Goal: Information Seeking & Learning: Ask a question

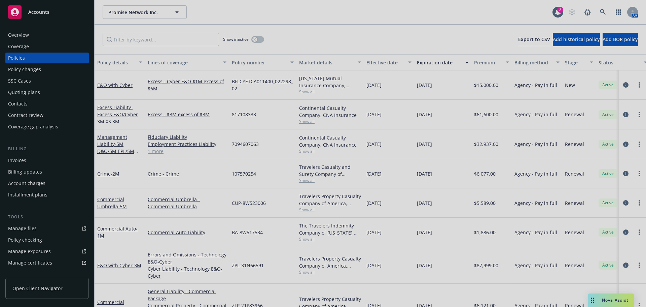
scroll to position [26, 0]
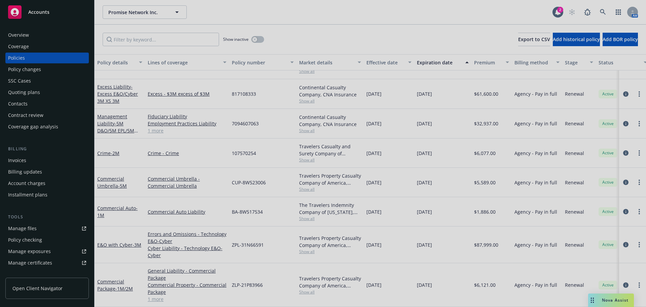
click at [46, 12] on div at bounding box center [323, 153] width 646 height 307
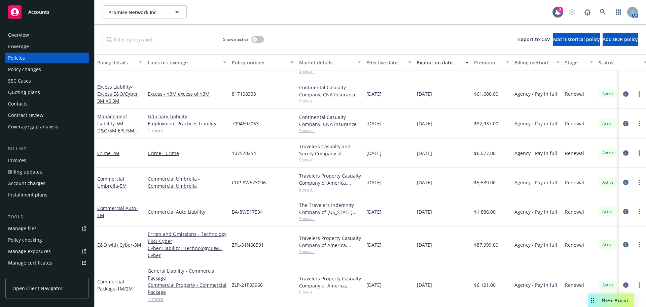
click at [39, 13] on span "Accounts" at bounding box center [38, 11] width 21 height 5
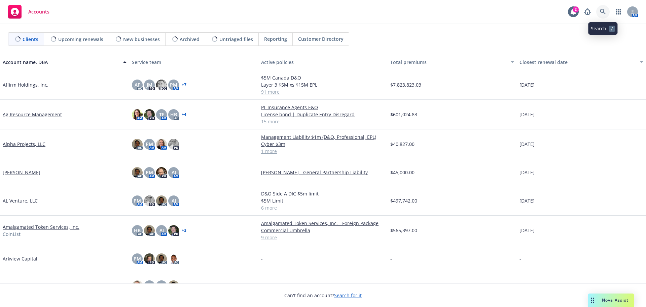
click at [604, 11] on icon at bounding box center [603, 12] width 6 height 6
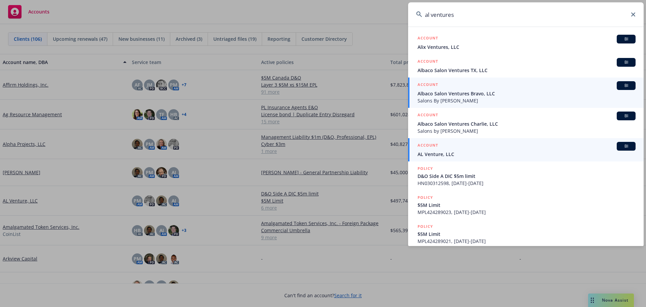
type input "al ventures"
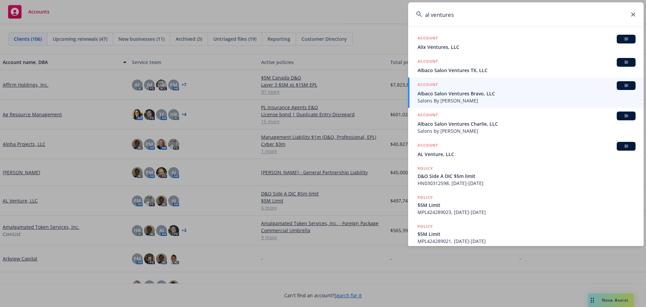
click at [448, 153] on span "AL Venture, LLC" at bounding box center [527, 153] width 218 height 7
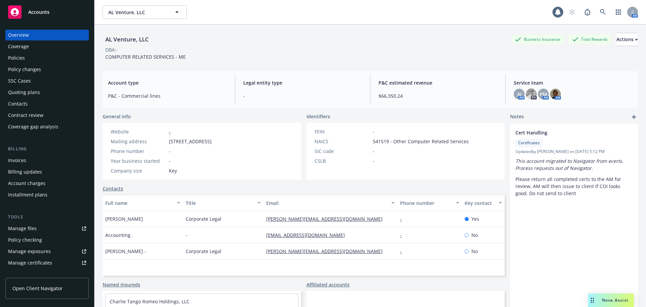
click at [17, 57] on div "Policies" at bounding box center [16, 58] width 17 height 11
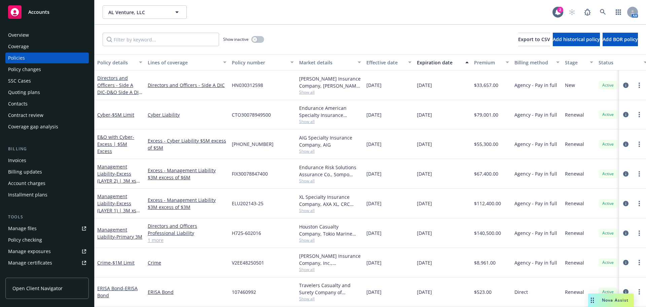
scroll to position [4, 0]
click at [259, 38] on button "button" at bounding box center [258, 39] width 13 height 7
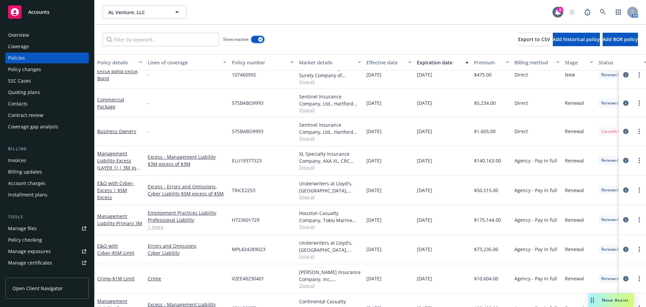
scroll to position [680, 0]
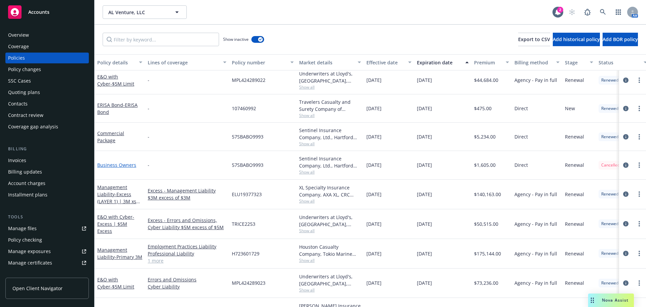
click at [126, 163] on link "Business Owners" at bounding box center [116, 165] width 39 height 6
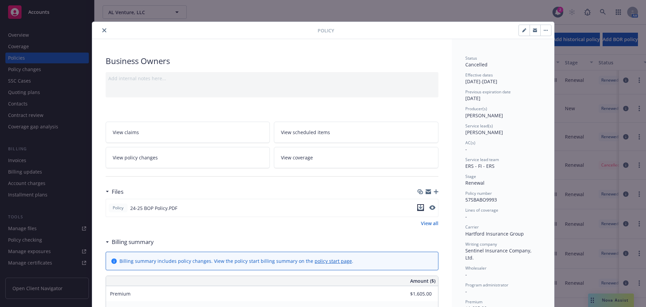
click at [418, 208] on icon "download file" at bounding box center [420, 207] width 5 height 5
click at [102, 29] on icon "close" at bounding box center [104, 30] width 4 height 4
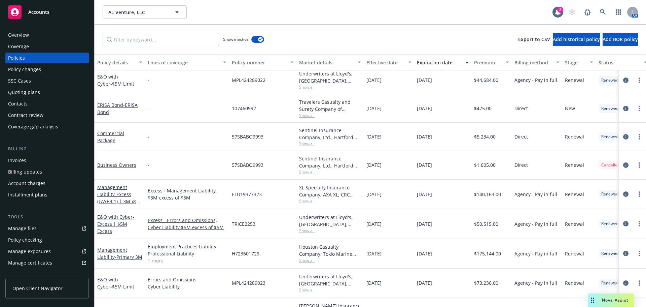
click at [42, 13] on span "Accounts" at bounding box center [38, 11] width 21 height 5
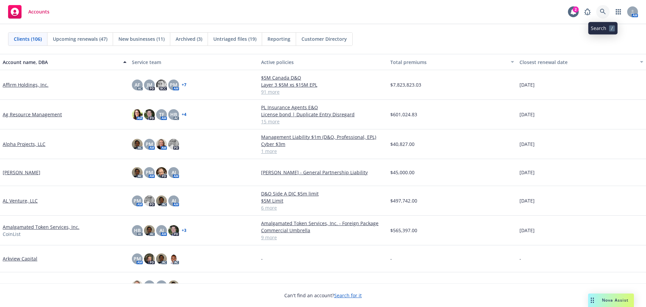
click at [606, 10] on icon at bounding box center [603, 12] width 6 height 6
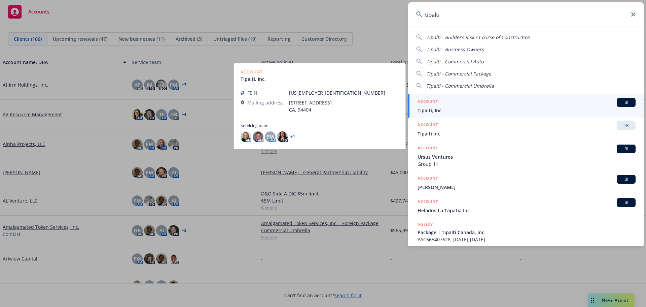
type input "tipalti"
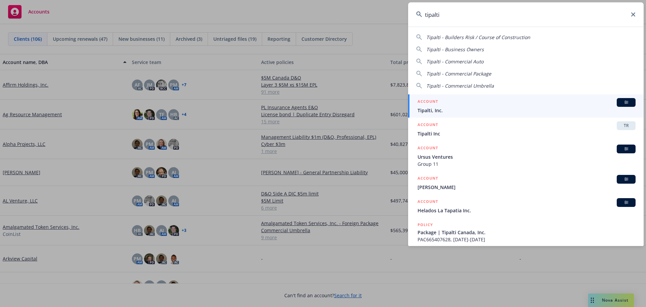
click at [443, 107] on span "Tipalti, Inc." at bounding box center [527, 110] width 218 height 7
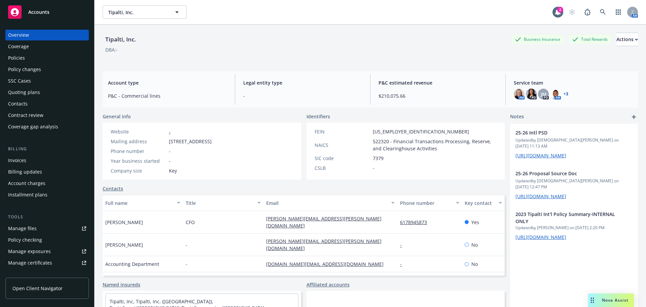
click at [22, 56] on div "Policies" at bounding box center [16, 58] width 17 height 11
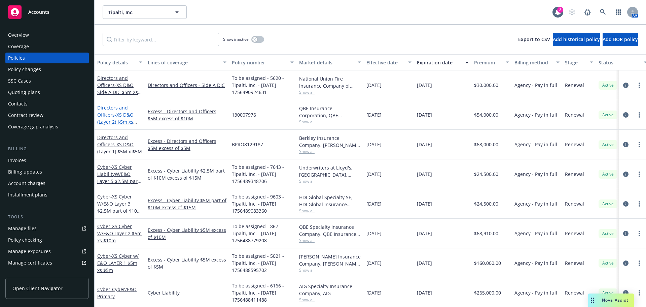
click at [118, 120] on span "- XS D&O (Layer 2) $5m xs $10m" at bounding box center [117, 121] width 40 height 21
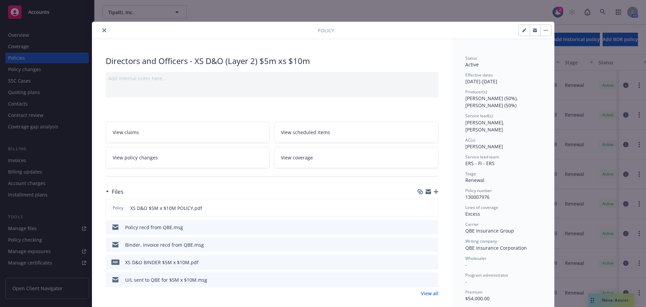
click at [102, 30] on icon "close" at bounding box center [104, 30] width 4 height 4
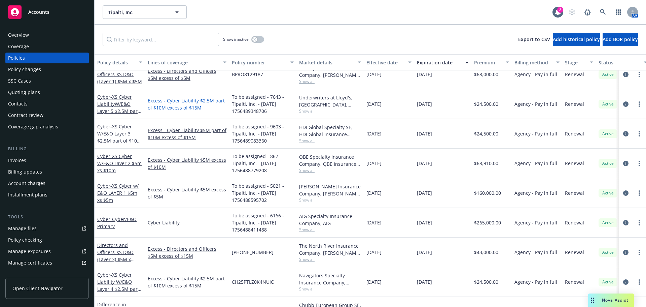
scroll to position [101, 0]
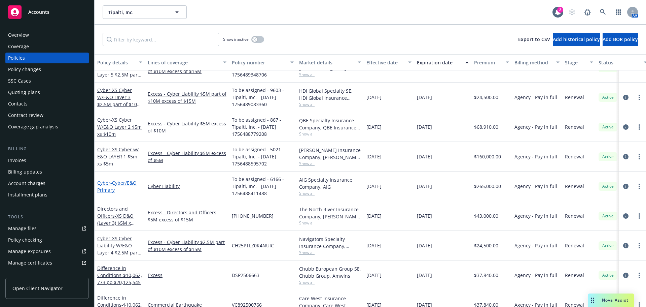
click at [119, 183] on span "- Cyber/E&O Primary" at bounding box center [116, 185] width 39 height 13
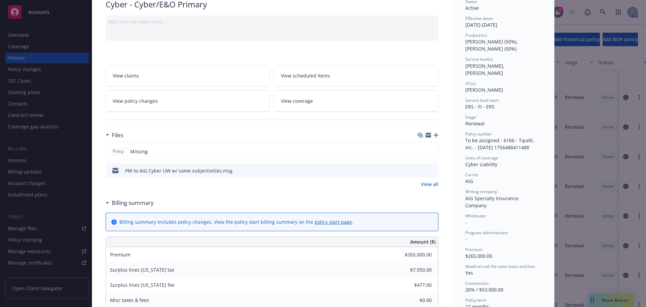
scroll to position [67, 0]
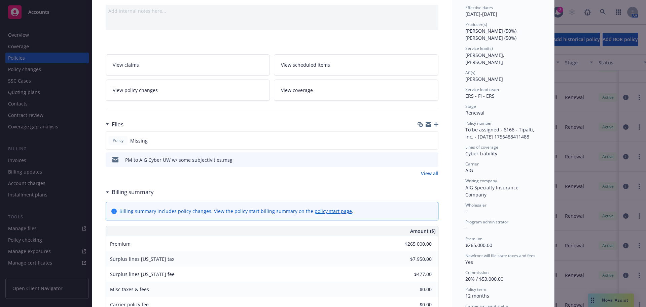
click at [419, 159] on icon "download file" at bounding box center [421, 159] width 5 height 5
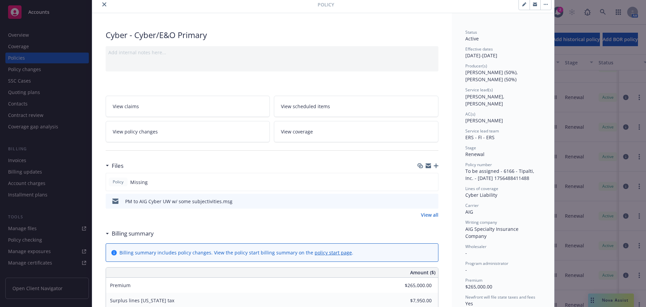
scroll to position [0, 0]
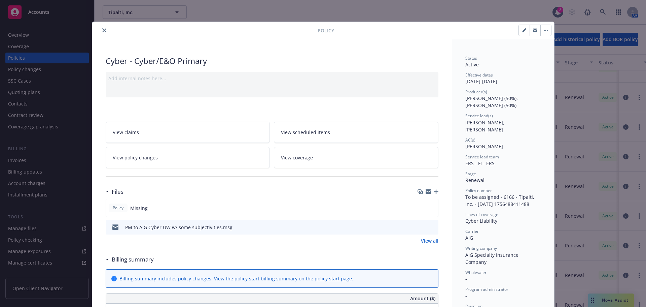
click at [103, 32] on icon "close" at bounding box center [104, 30] width 4 height 4
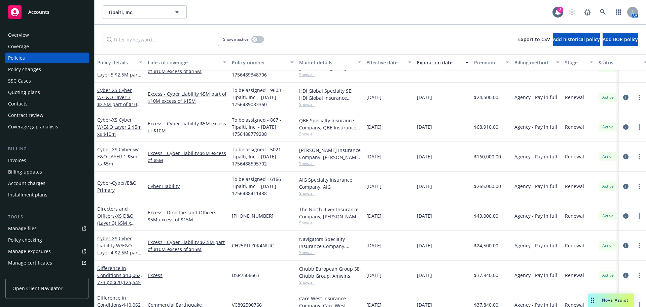
click at [48, 11] on span "Accounts" at bounding box center [38, 11] width 21 height 5
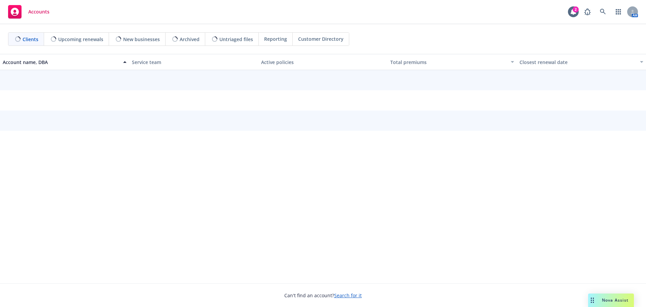
click at [614, 301] on span "Nova Assist" at bounding box center [615, 300] width 27 height 6
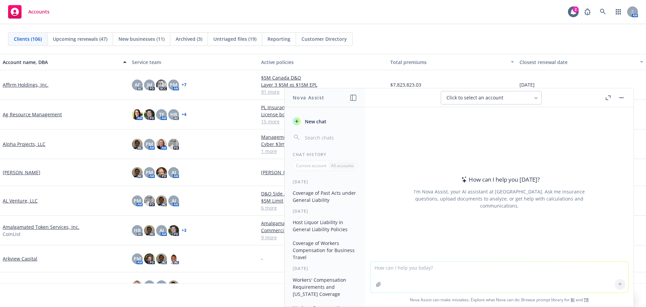
click at [589, 293] on button "Nova Assist" at bounding box center [612, 299] width 46 height 13
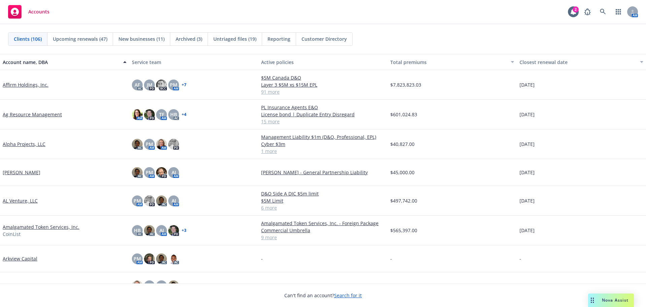
click at [589, 293] on button "Nova Assist" at bounding box center [612, 299] width 46 height 13
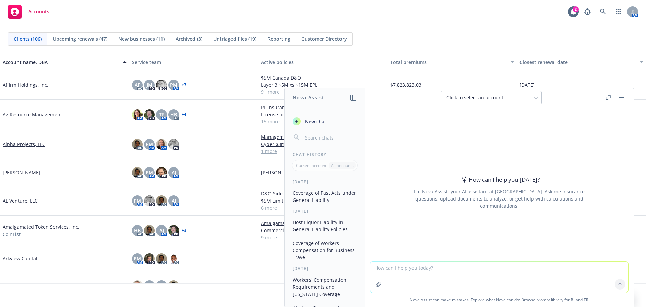
click at [589, 293] on button "Nova Assist" at bounding box center [612, 299] width 46 height 13
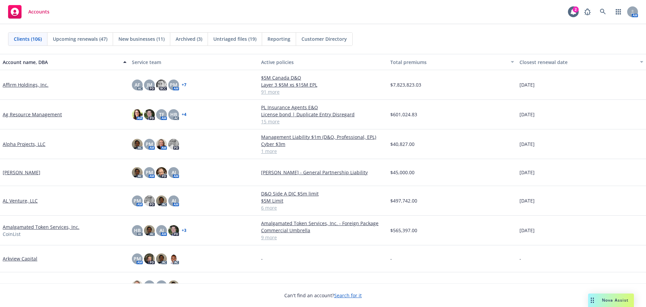
click at [607, 299] on span "Nova Assist" at bounding box center [615, 300] width 27 height 6
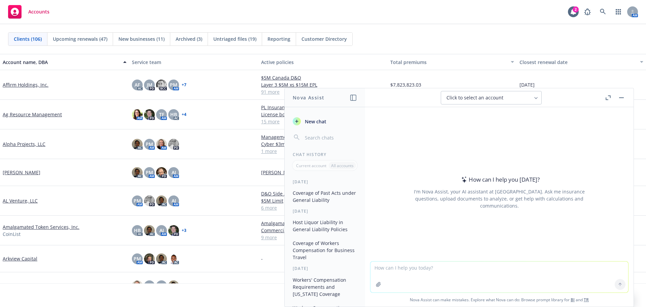
click at [589, 293] on button "Nova Assist" at bounding box center [612, 299] width 46 height 13
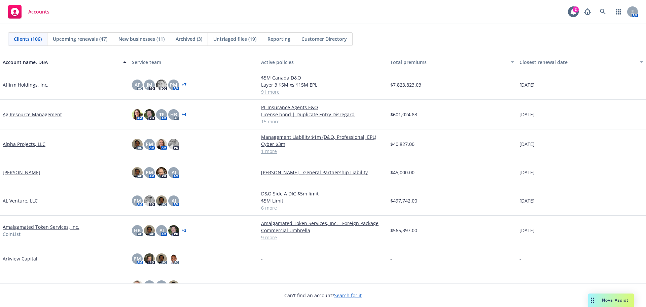
click at [589, 293] on button "Nova Assist" at bounding box center [612, 299] width 46 height 13
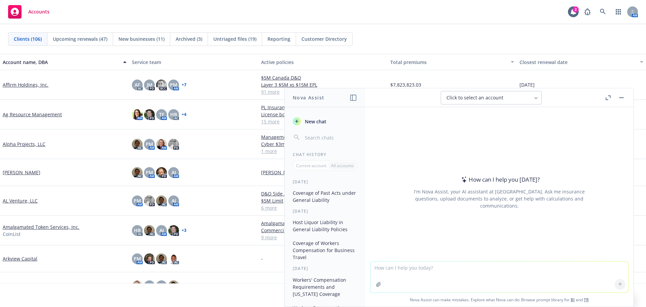
click at [589, 293] on button "Nova Assist" at bounding box center [612, 299] width 46 height 13
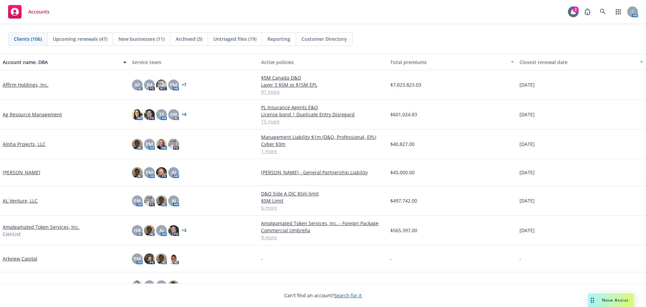
click at [618, 301] on span "Nova Assist" at bounding box center [615, 300] width 27 height 6
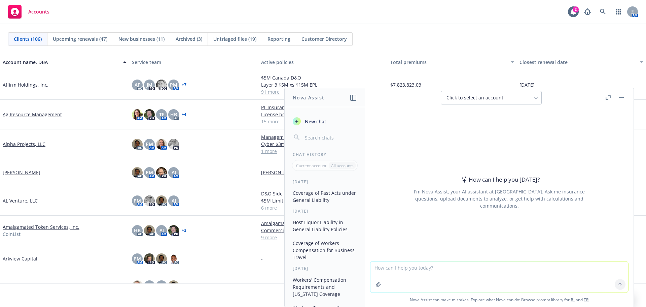
click at [424, 271] on textarea at bounding box center [500, 276] width 258 height 31
click at [423, 270] on textarea at bounding box center [500, 276] width 258 height 31
type textarea "what is the inside sales person classification code for Workers compensation?"
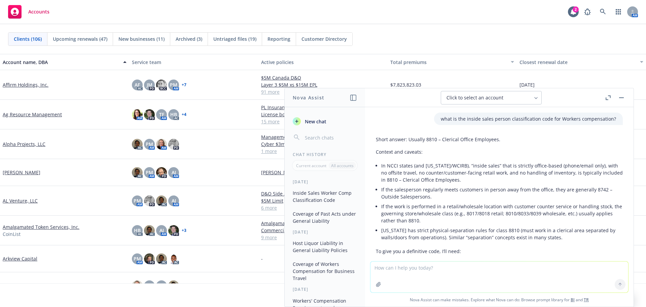
scroll to position [34, 0]
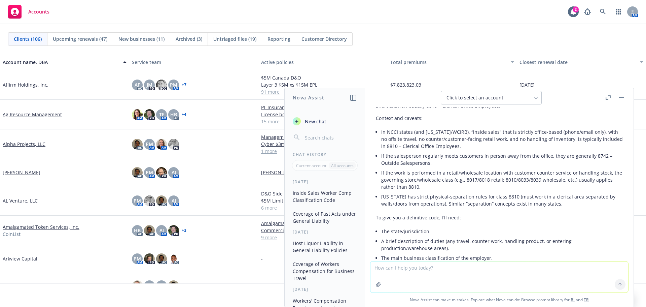
click at [392, 271] on textarea at bounding box center [500, 276] width 258 height 31
click at [414, 267] on textarea "what is the classifification code for remote desktop employees for workers comp…" at bounding box center [500, 277] width 258 height 32
drag, startPoint x: 540, startPoint y: 268, endPoint x: 590, endPoint y: 266, distance: 49.5
click at [590, 266] on textarea "what is the classification code for remote employees who do office work for wor…" at bounding box center [500, 277] width 258 height 32
click at [399, 266] on textarea "what is the classification code for remote employees who do office work for" at bounding box center [500, 277] width 258 height 32
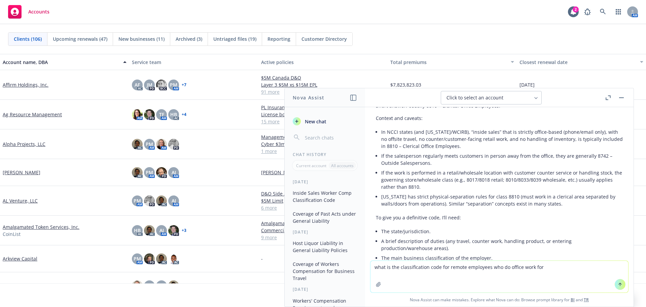
click at [398, 267] on textarea "what is the classification code for remote employees who do office work for" at bounding box center [500, 277] width 258 height 32
paste textarea "workers compensation"
click at [505, 280] on textarea "what is the workers compensation classification code for remote employees who d…" at bounding box center [500, 277] width 258 height 32
click at [581, 267] on textarea "what is the workers compensation classification code for remote employees who d…" at bounding box center [500, 277] width 258 height 32
type textarea "what is the workers compensation classification code for remote employees who d…"
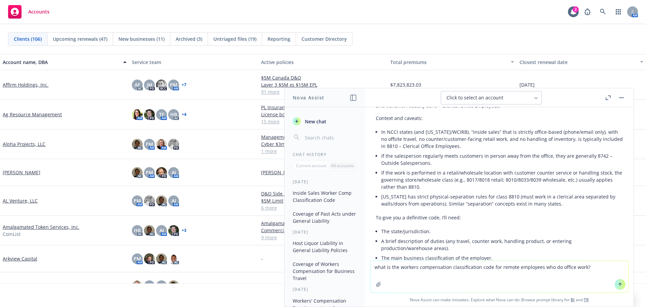
click at [619, 284] on icon at bounding box center [620, 284] width 5 height 5
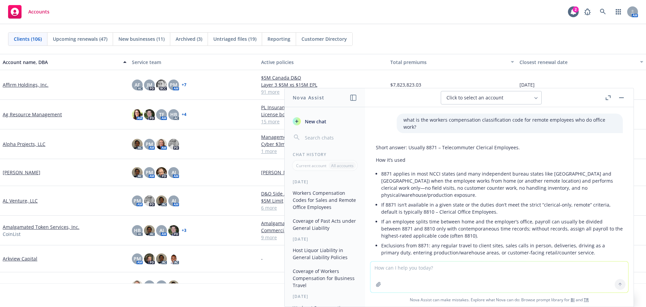
scroll to position [273, 0]
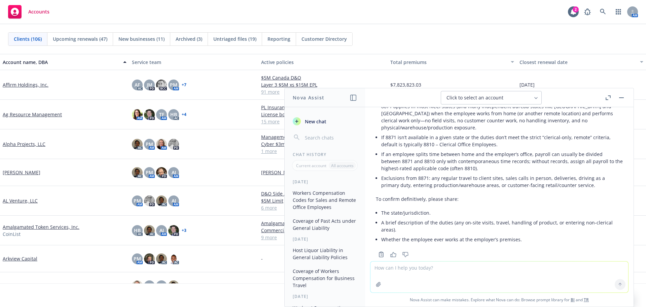
click at [401, 271] on textarea at bounding box center [500, 276] width 258 height 31
type textarea "What is the workers compensation class code for the State of [US_STATE] for cle…"
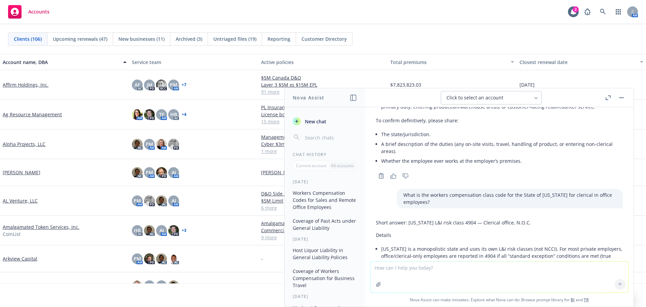
scroll to position [340, 0]
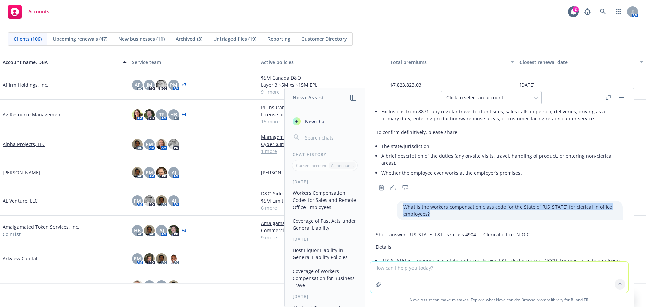
drag, startPoint x: 394, startPoint y: 192, endPoint x: 429, endPoint y: 199, distance: 35.1
click at [429, 203] on p "What is the workers compensation class code for the State of [US_STATE] for cle…" at bounding box center [510, 210] width 213 height 14
copy p "What is the workers compensation class code for the State of [US_STATE] for cle…"
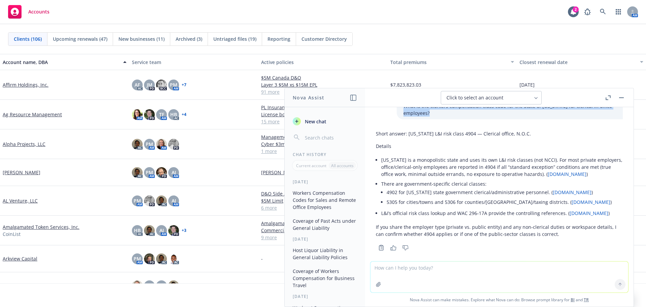
scroll to position [441, 0]
click at [405, 270] on textarea at bounding box center [500, 276] width 258 height 31
paste textarea "What is the workers compensation class code for the State of [US_STATE] for cle…"
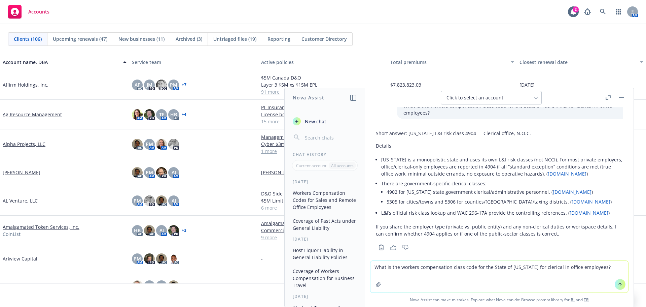
click at [545, 265] on textarea "What is the workers compensation class code for the State of [US_STATE] for cle…" at bounding box center [500, 277] width 258 height 32
click at [542, 268] on textarea "What is the workers compensation class code for the State of [US_STATE] for cle…" at bounding box center [500, 277] width 258 height 32
type textarea "What is the workers compensation class code for the State of [US_STATE] for rem…"
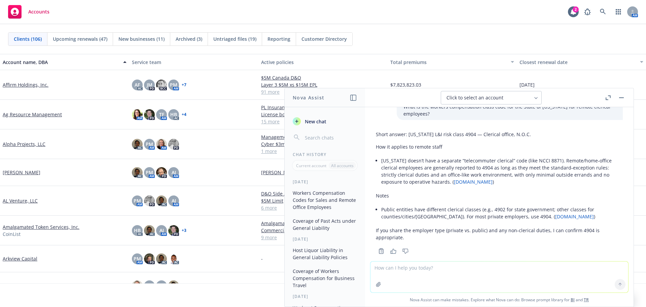
scroll to position [604, 0]
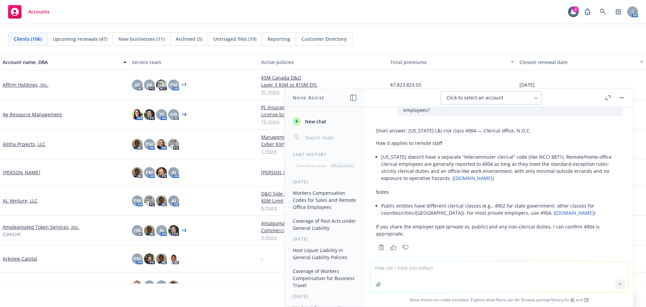
click at [388, 266] on textarea at bounding box center [500, 276] width 258 height 31
paste textarea "What is the workers compensation class code for the State of [US_STATE] for cle…"
click at [420, 278] on textarea "What is the workers compensation class code for the State of [US_STATE] for cle…" at bounding box center [500, 277] width 258 height 32
drag, startPoint x: 543, startPoint y: 267, endPoint x: 601, endPoint y: 265, distance: 57.9
click at [601, 265] on textarea "What is the workers compensation class code for the State of [US_STATE] for cle…" at bounding box center [500, 277] width 258 height 32
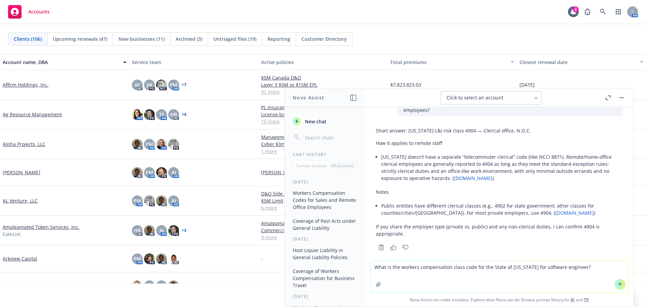
type textarea "What is the workers compensation class code for the State of [US_STATE] for sof…"
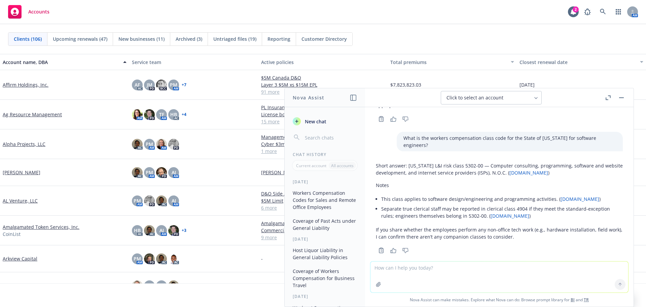
scroll to position [735, 0]
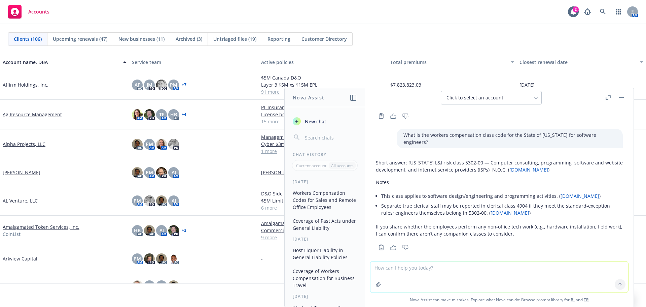
click at [623, 96] on button "button" at bounding box center [622, 98] width 8 height 8
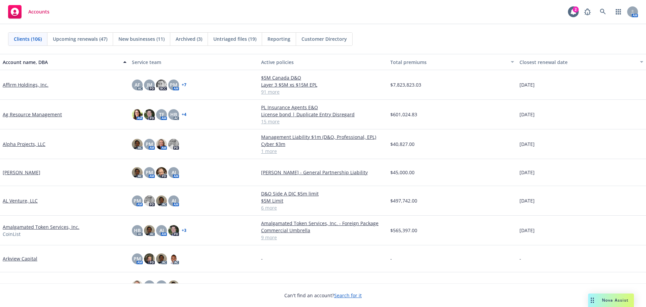
click at [607, 297] on div "Nova Assist" at bounding box center [612, 299] width 46 height 13
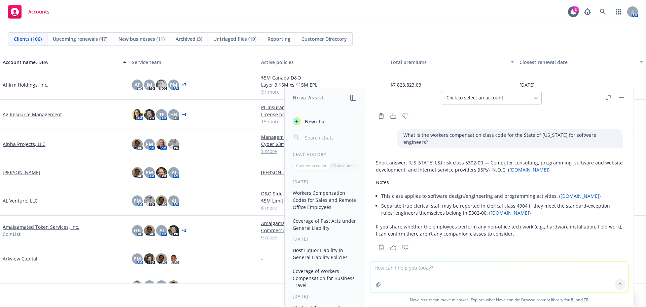
click at [435, 268] on textarea at bounding box center [500, 276] width 258 height 31
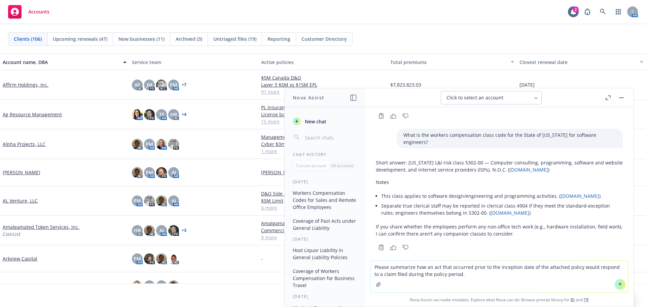
type textarea "Please summarize how an act that occurred prior to the inception date of the at…"
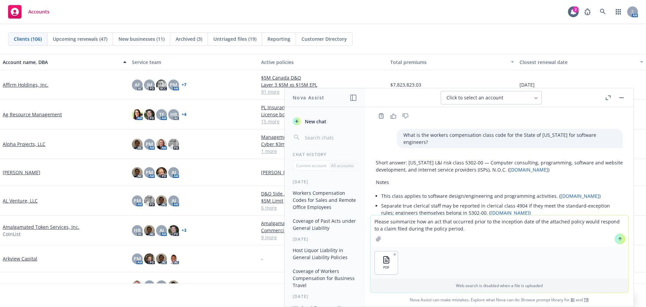
click at [620, 240] on button at bounding box center [620, 238] width 11 height 11
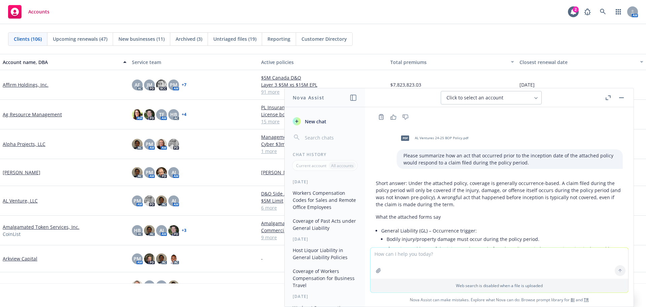
scroll to position [899, 0]
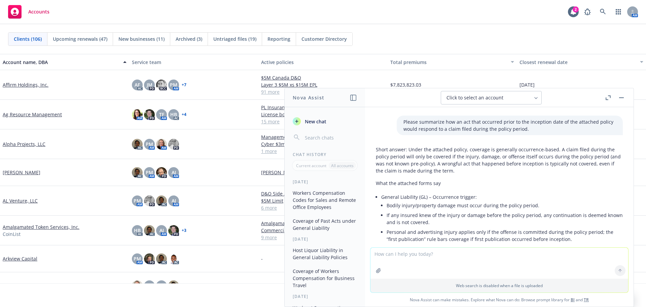
click at [461, 163] on p "Short answer: Under the attached policy, coverage is generally occurrence-based…" at bounding box center [499, 160] width 247 height 28
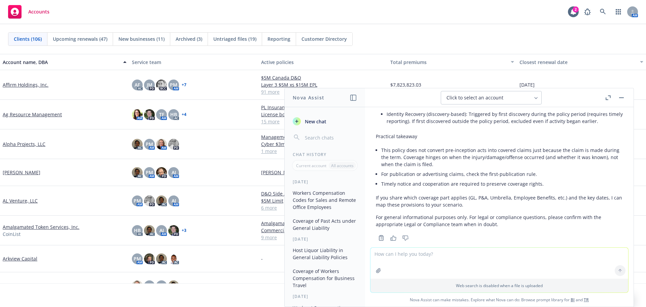
scroll to position [1101, 0]
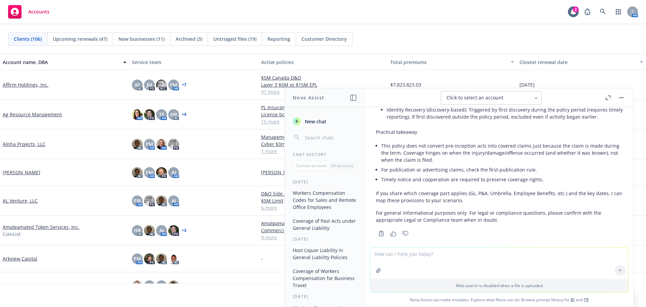
click at [443, 211] on p "For general informational purposes only. For legal or compliance questions, ple…" at bounding box center [499, 216] width 247 height 14
click at [471, 253] on textarea at bounding box center [500, 262] width 258 height 31
type textarea "Please summarize the notice provisions of the policy"
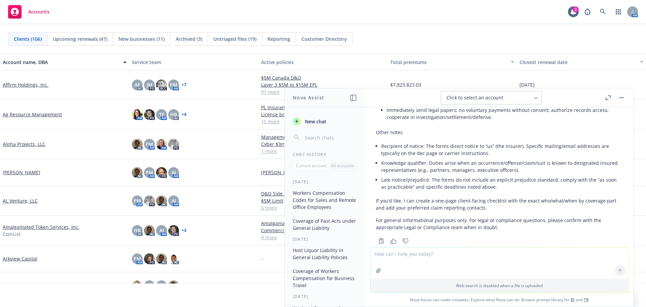
scroll to position [1815, 0]
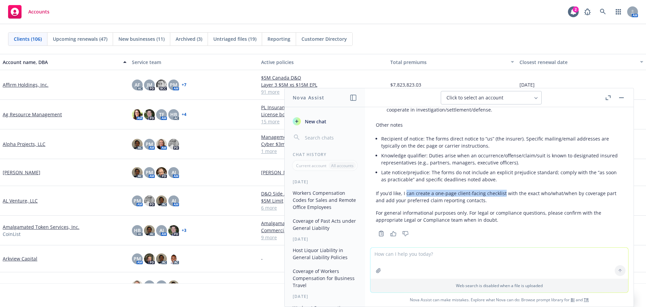
drag, startPoint x: 406, startPoint y: 186, endPoint x: 495, endPoint y: 188, distance: 88.9
click at [502, 190] on p "If you’d like, I can create a one-page client-facing checklist with the exact w…" at bounding box center [499, 197] width 247 height 14
copy p "can create a one-page client-facing checklist"
click at [449, 259] on textarea at bounding box center [500, 262] width 258 height 31
paste textarea "can create a one-page client-facing checklist"
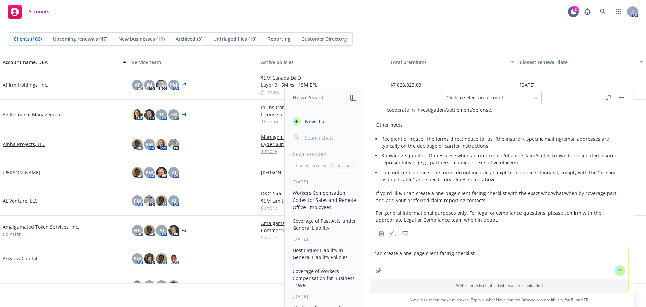
drag, startPoint x: 373, startPoint y: 254, endPoint x: 379, endPoint y: 253, distance: 6.1
click at [379, 253] on textarea "can create a one-page client-facing checklist" at bounding box center [500, 263] width 258 height 32
click at [480, 254] on textarea "Create a one-page client-facing checklist" at bounding box center [500, 263] width 258 height 32
type textarea "Create a one-page client-facing checklist"
click at [618, 271] on icon at bounding box center [620, 270] width 5 height 5
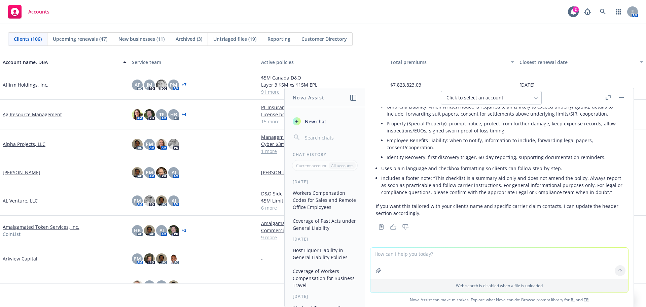
scroll to position [2102, 0]
